Goal: Information Seeking & Learning: Stay updated

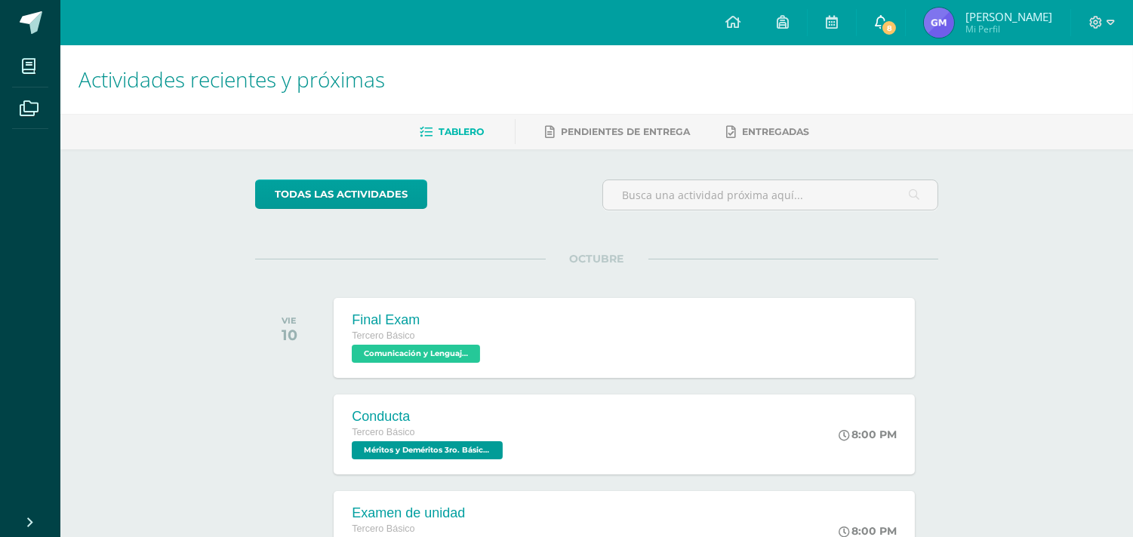
click at [881, 30] on span at bounding box center [881, 22] width 12 height 17
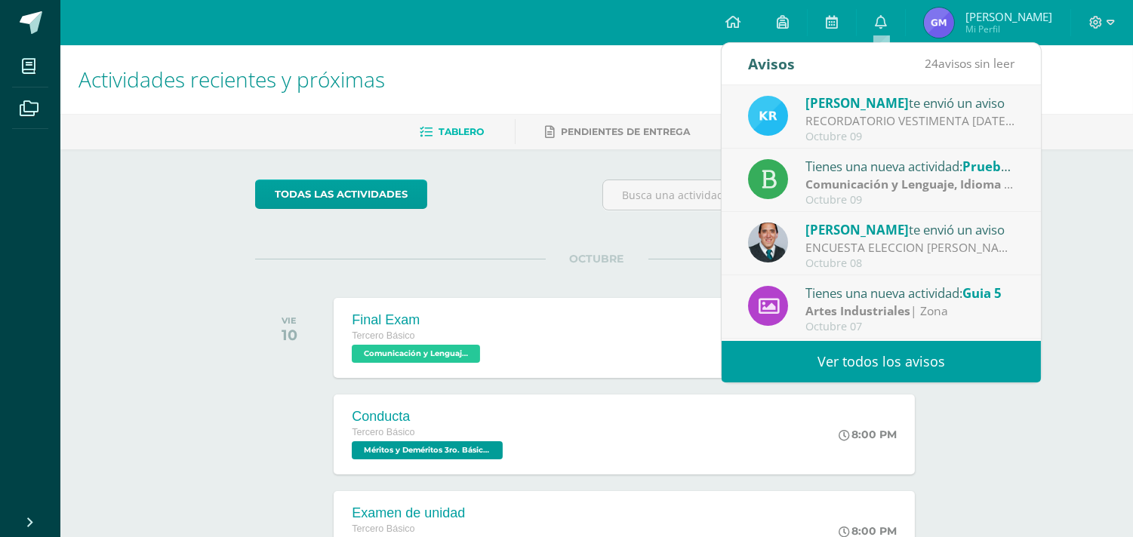
click at [949, 128] on div "RECORDATORIO VESTIMENTA [DATE]: Buenas tardes estimados estudiantes, Espero se …" at bounding box center [910, 120] width 210 height 17
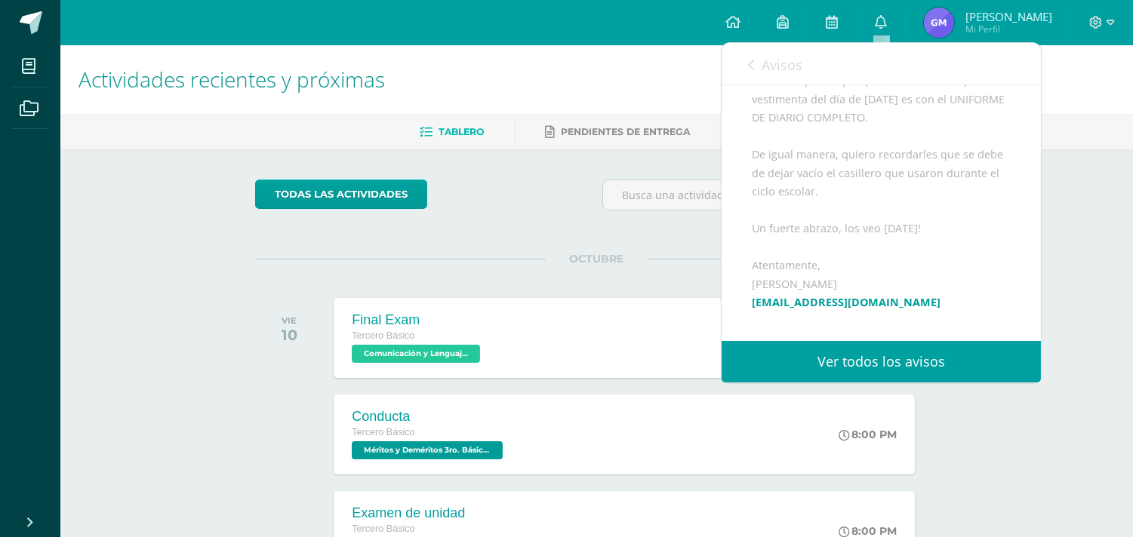
scroll to position [315, 0]
click at [746, 72] on div "Avisos 23 avisos sin leer Avisos" at bounding box center [881, 64] width 319 height 42
click at [745, 68] on div "Avisos 23 avisos sin leer Avisos" at bounding box center [881, 64] width 319 height 42
click at [747, 64] on div "Avisos 23 avisos sin leer Avisos" at bounding box center [881, 64] width 319 height 42
click at [749, 66] on icon at bounding box center [751, 65] width 6 height 12
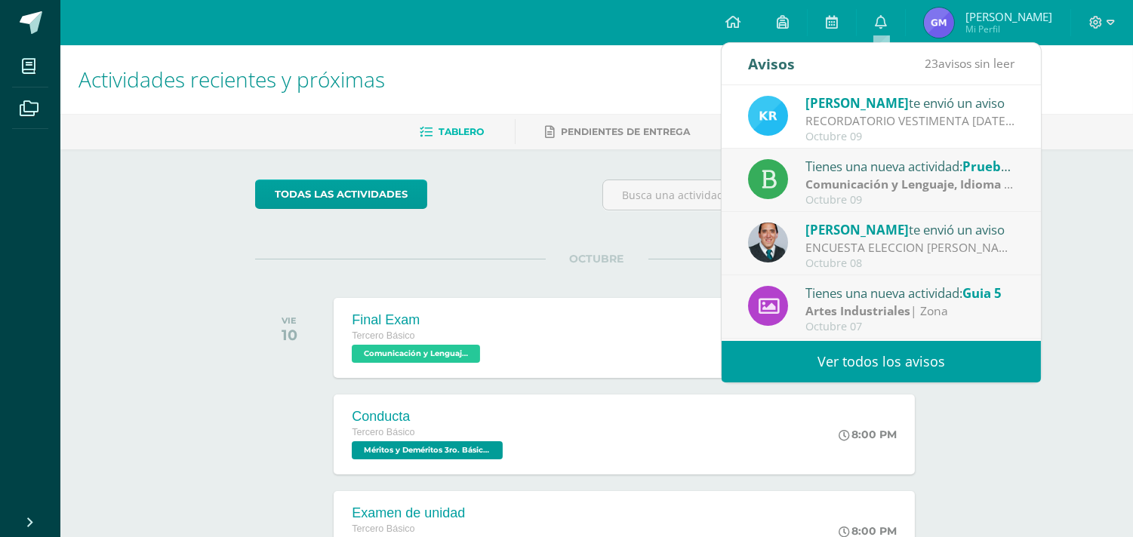
click at [883, 166] on div "Tienes una nueva actividad: Prueba de logro" at bounding box center [910, 166] width 210 height 20
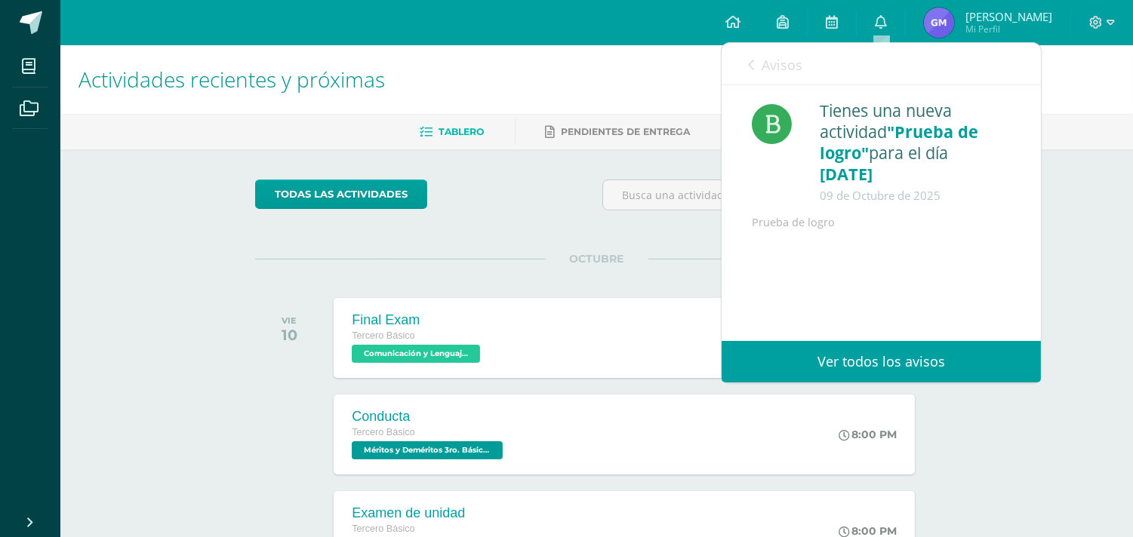
scroll to position [0, 0]
click at [744, 66] on div "Avisos 22 avisos sin leer Avisos" at bounding box center [881, 64] width 319 height 42
click at [749, 68] on icon at bounding box center [751, 65] width 6 height 12
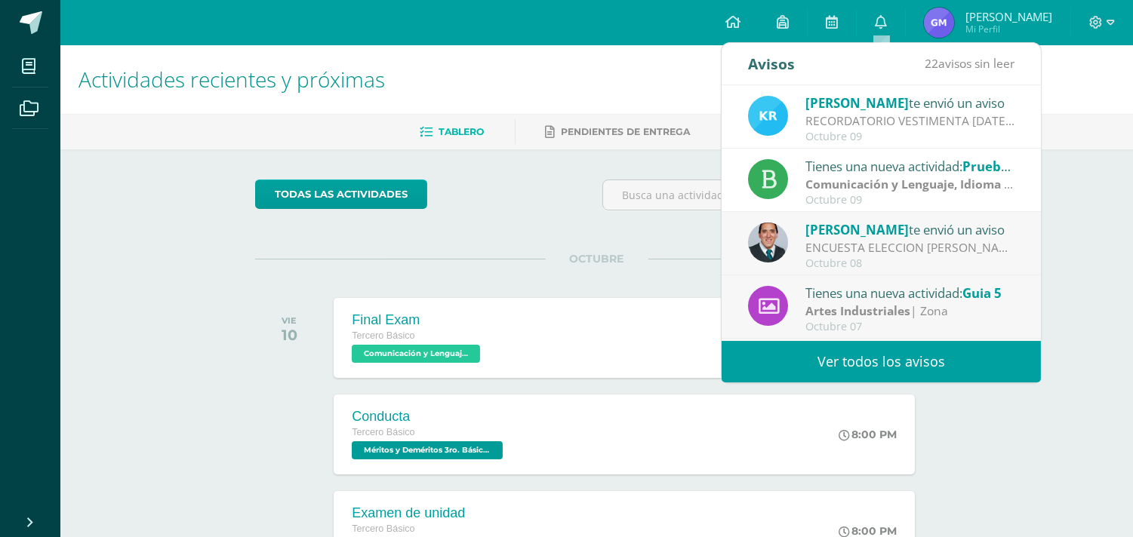
click at [836, 232] on span "[PERSON_NAME]" at bounding box center [856, 229] width 103 height 17
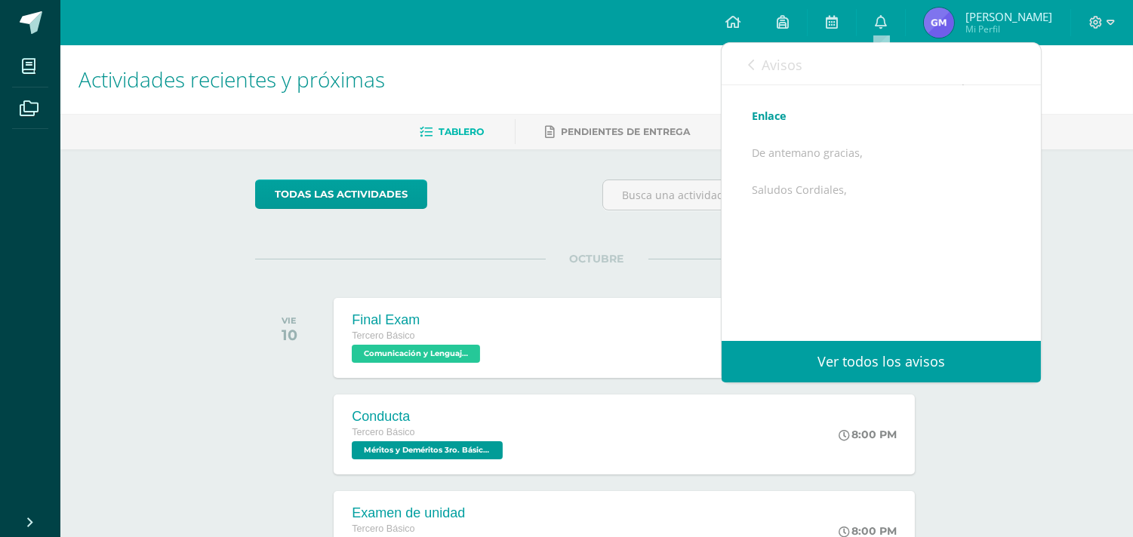
scroll to position [420, 0]
click at [770, 126] on link "Enlace" at bounding box center [769, 119] width 35 height 14
